Goal: Information Seeking & Learning: Learn about a topic

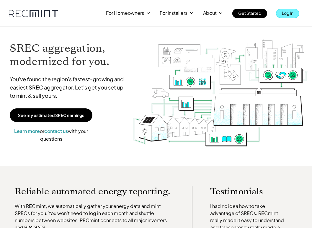
click at [286, 15] on p "Log In" at bounding box center [288, 13] width 12 height 8
click at [285, 11] on p "Log In" at bounding box center [288, 13] width 12 height 8
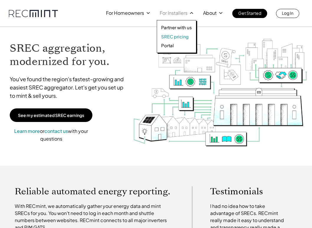
click at [174, 37] on p "SREC pricing" at bounding box center [174, 37] width 27 height 6
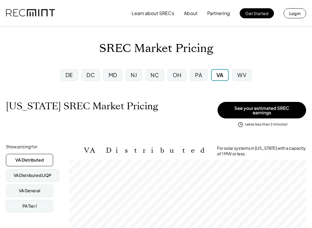
scroll to position [98, 237]
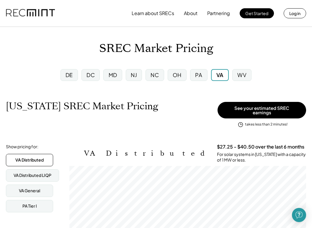
click at [28, 47] on div "SREC Market Pricing" at bounding box center [156, 49] width 312 height 14
